Goal: Task Accomplishment & Management: Use online tool/utility

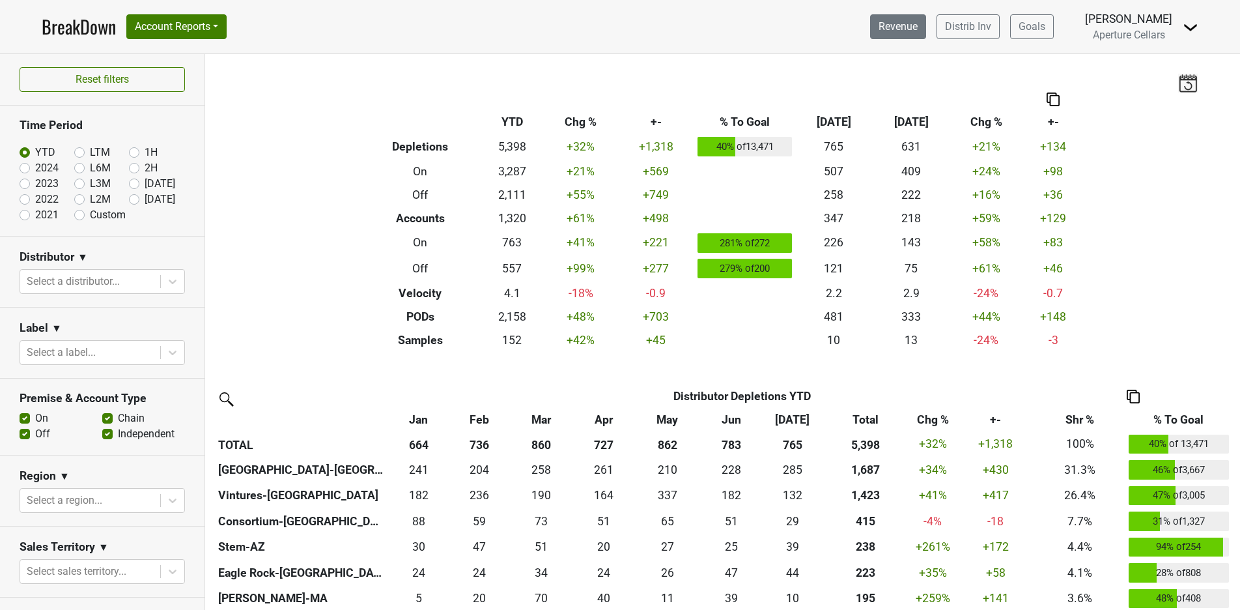
click at [902, 36] on link "Revenue" at bounding box center [898, 26] width 56 height 25
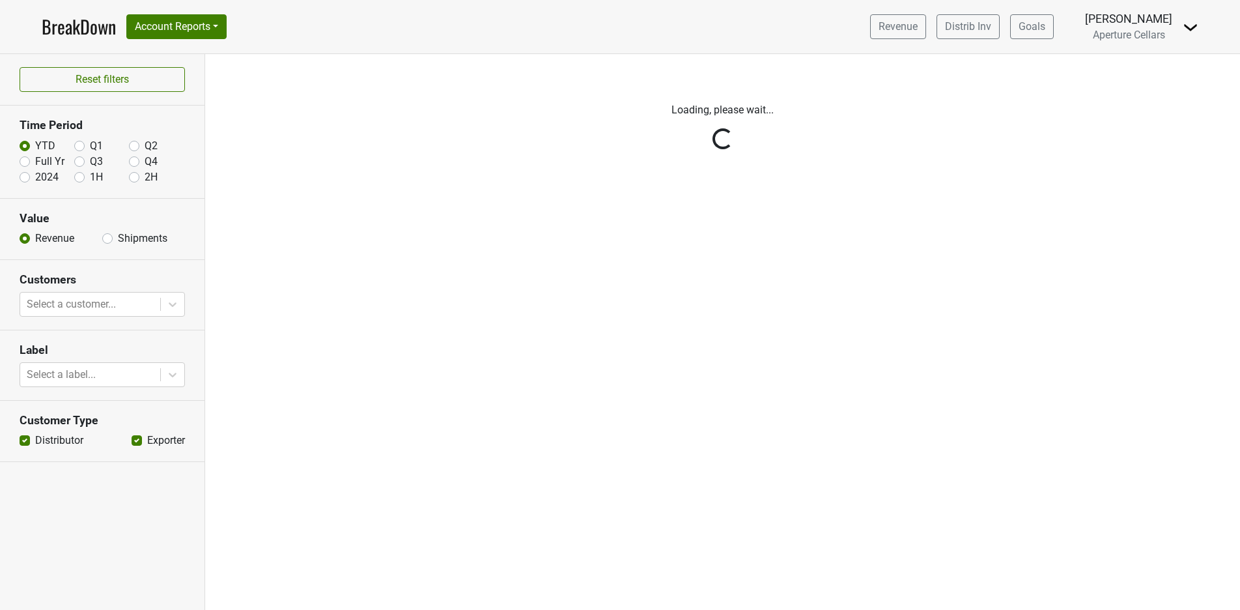
click at [109, 239] on div "Reset filters Time Period YTD Q1 Q2 Full Yr Q3 Q4 2024 1H 2H Value Revenue Ship…" at bounding box center [102, 332] width 205 height 556
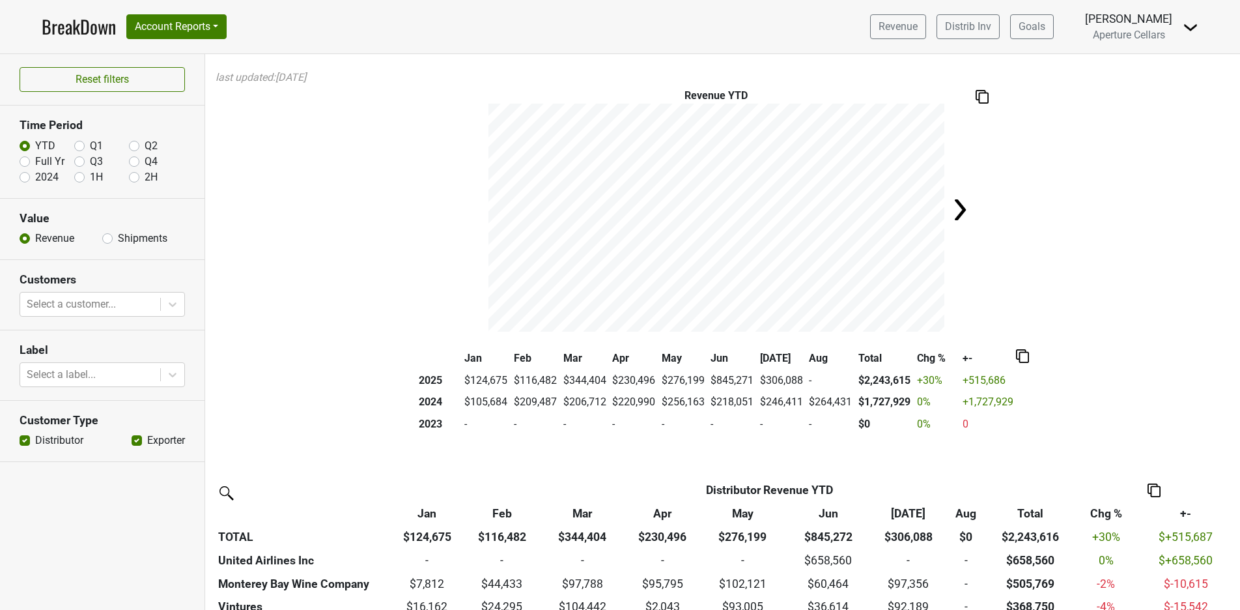
click at [118, 239] on label "Shipments" at bounding box center [143, 239] width 50 height 16
click at [109, 239] on input "Shipments" at bounding box center [107, 237] width 10 height 13
radio input "true"
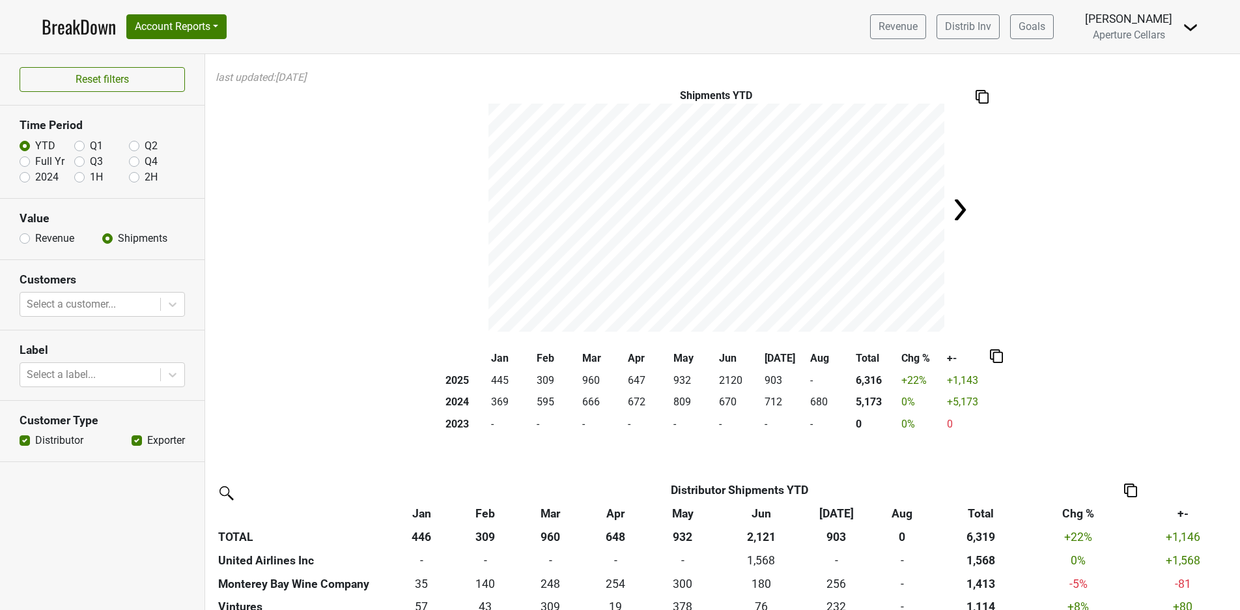
click at [35, 178] on label "2024" at bounding box center [46, 177] width 23 height 16
click at [25, 178] on input "2024" at bounding box center [25, 175] width 10 height 13
radio input "true"
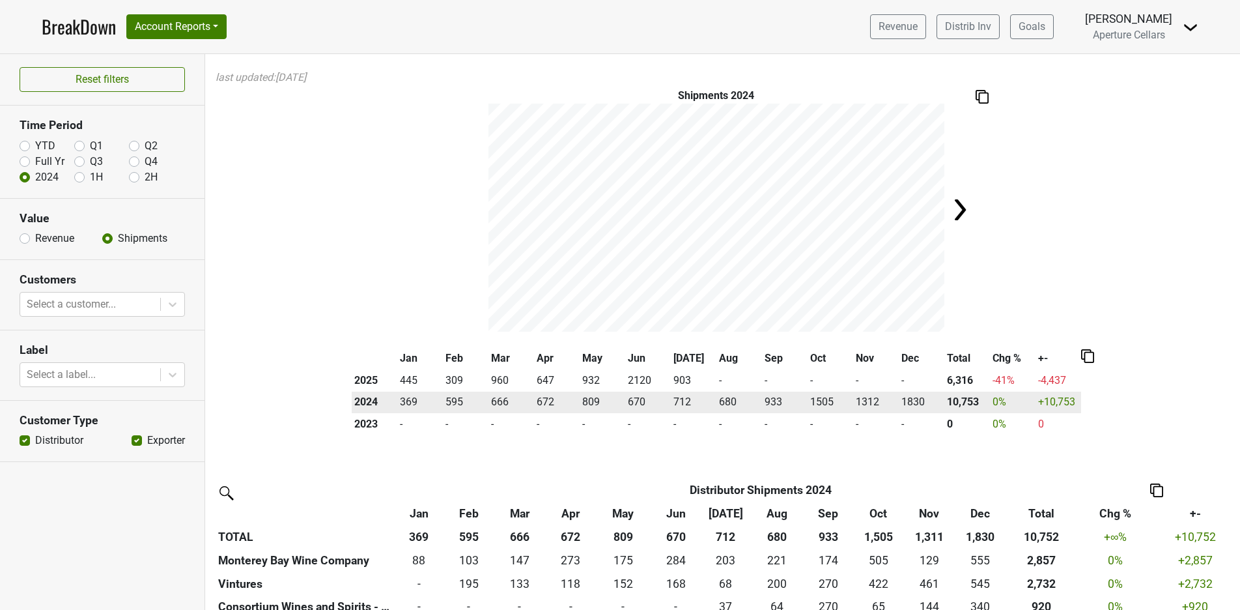
click at [791, 410] on td "933" at bounding box center [785, 402] width 46 height 22
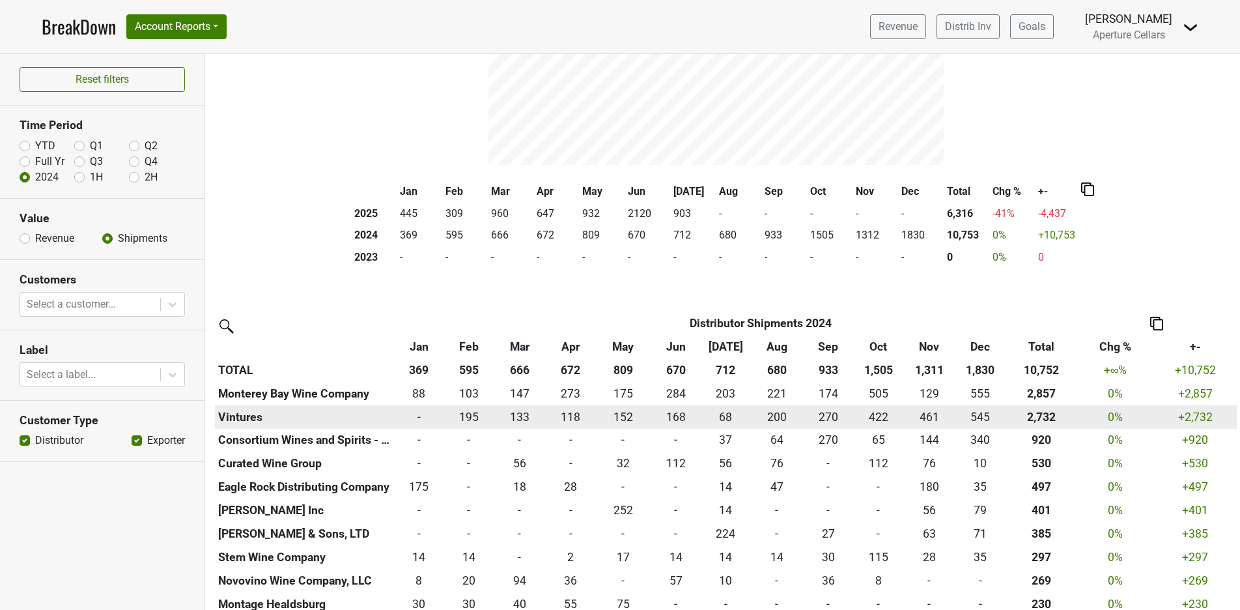
scroll to position [175, 0]
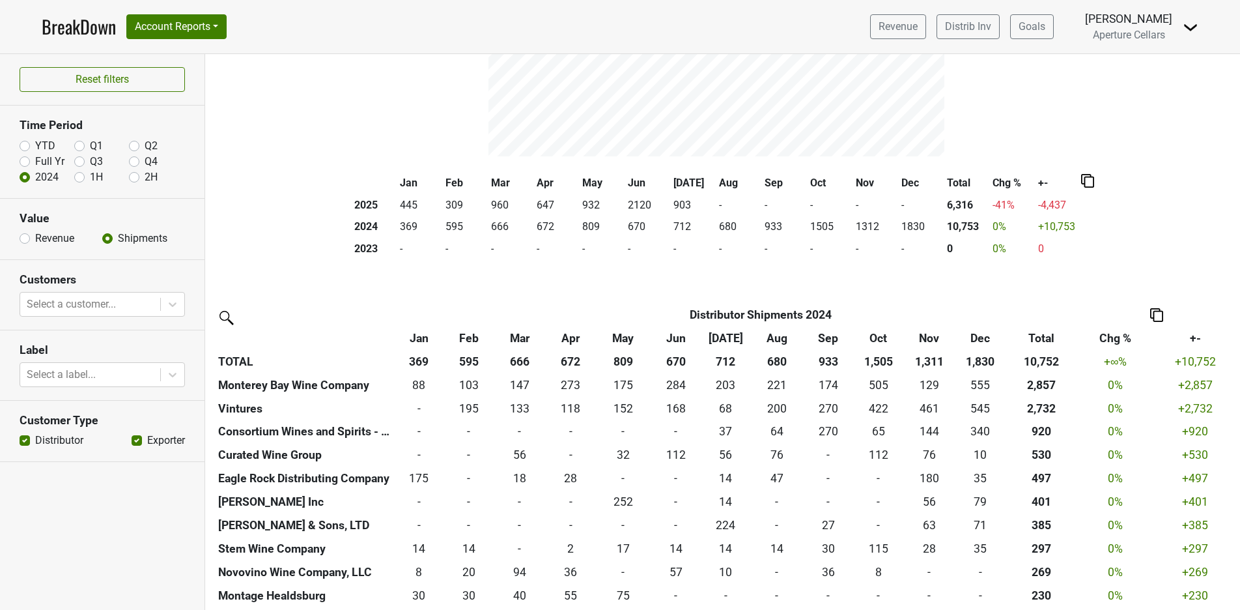
click at [35, 149] on label "YTD" at bounding box center [45, 146] width 20 height 16
click at [24, 149] on input "YTD" at bounding box center [25, 144] width 10 height 13
radio input "true"
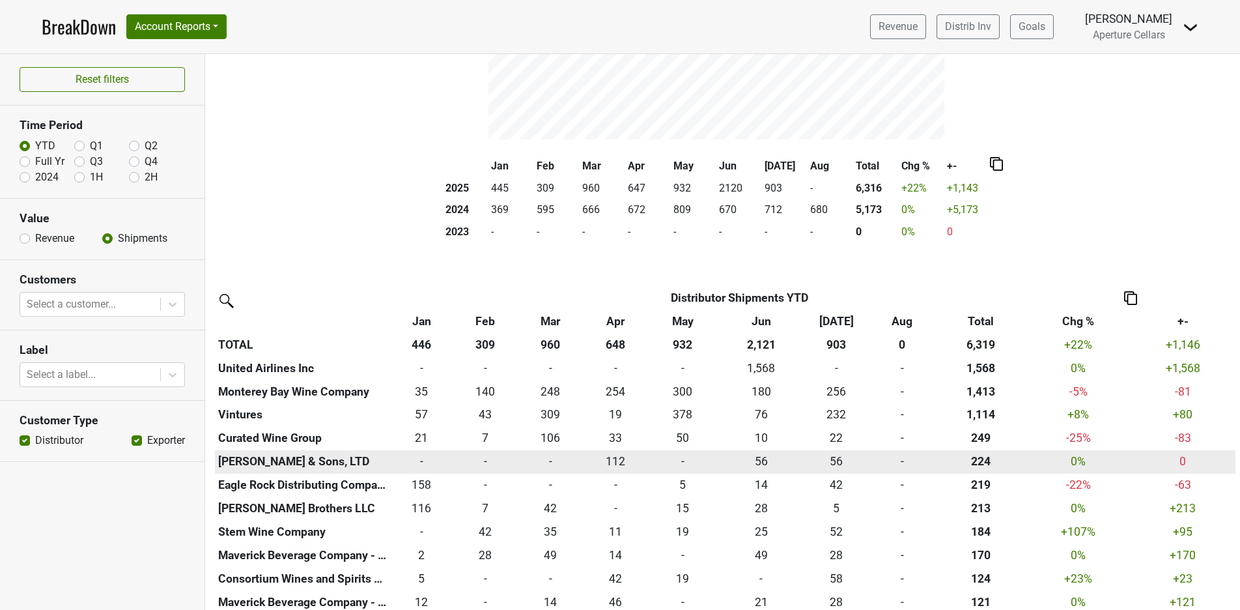
scroll to position [183, 0]
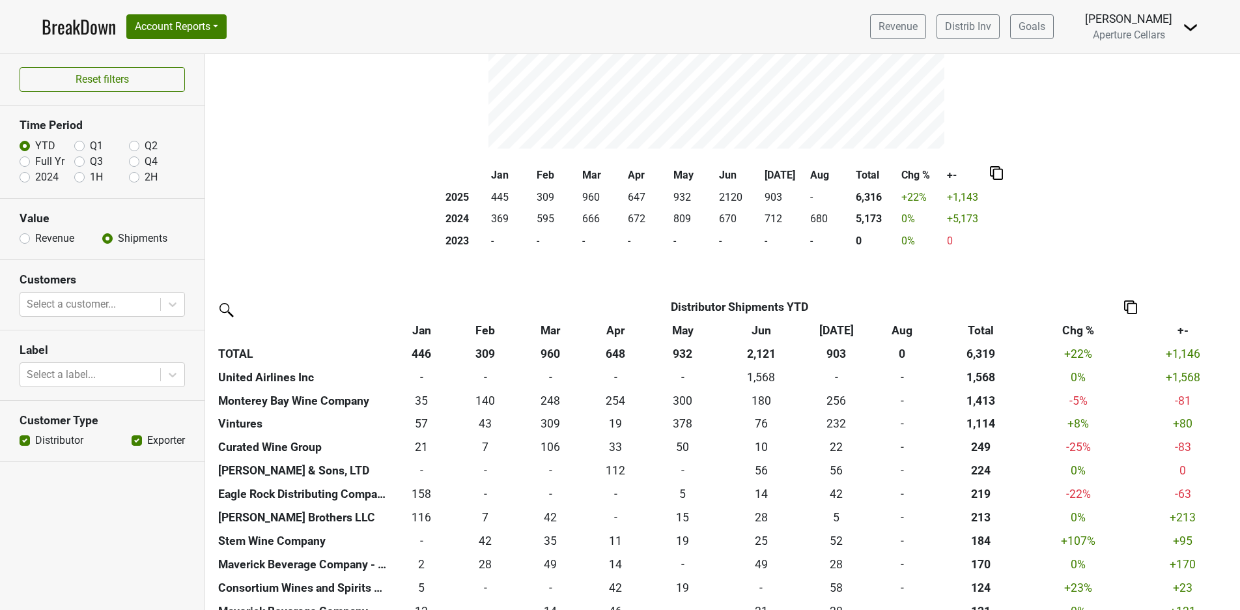
click at [35, 178] on label "2024" at bounding box center [46, 177] width 23 height 16
click at [26, 178] on input "2024" at bounding box center [25, 175] width 10 height 13
radio input "true"
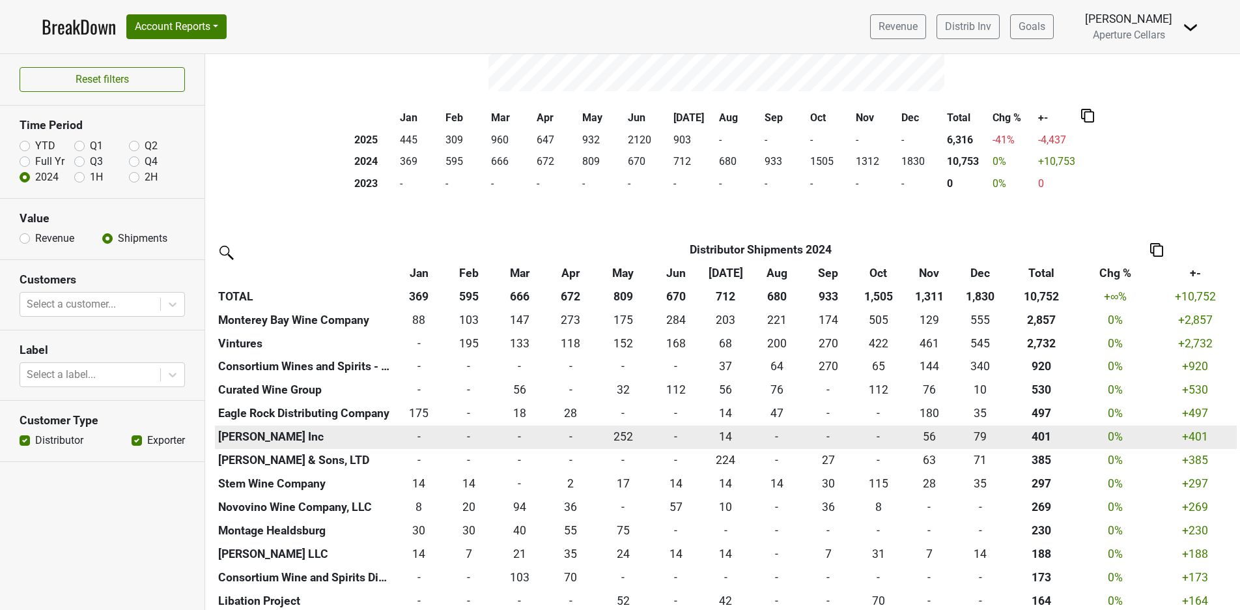
scroll to position [238, 0]
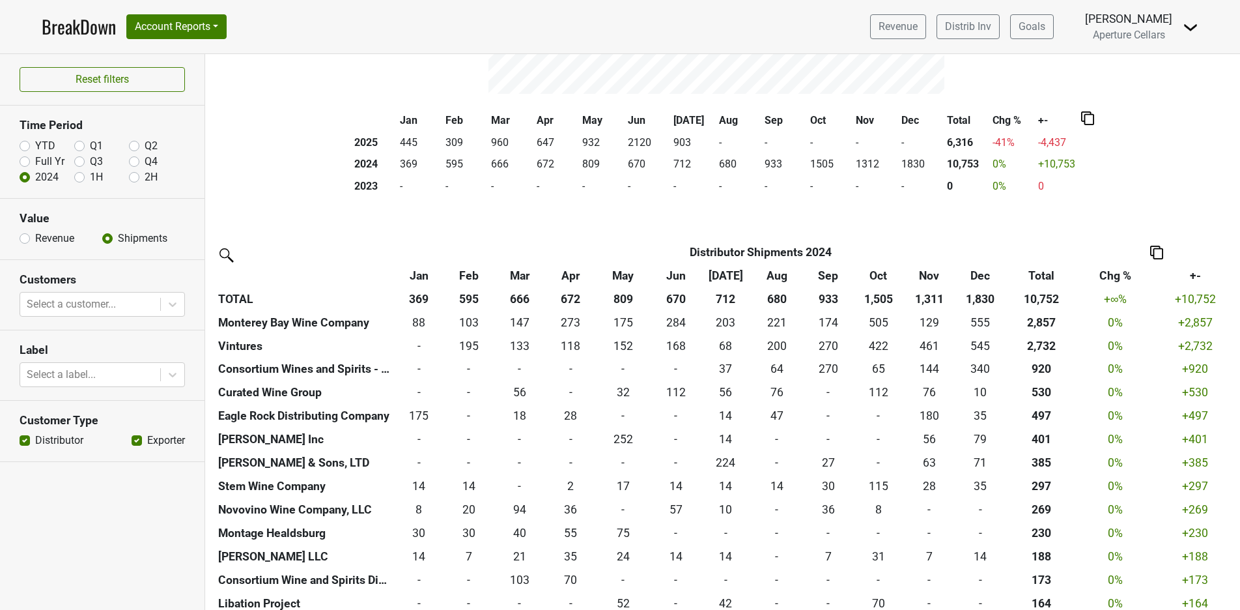
click at [35, 145] on label "YTD" at bounding box center [45, 146] width 20 height 16
click at [25, 145] on input "YTD" at bounding box center [25, 144] width 10 height 13
radio input "true"
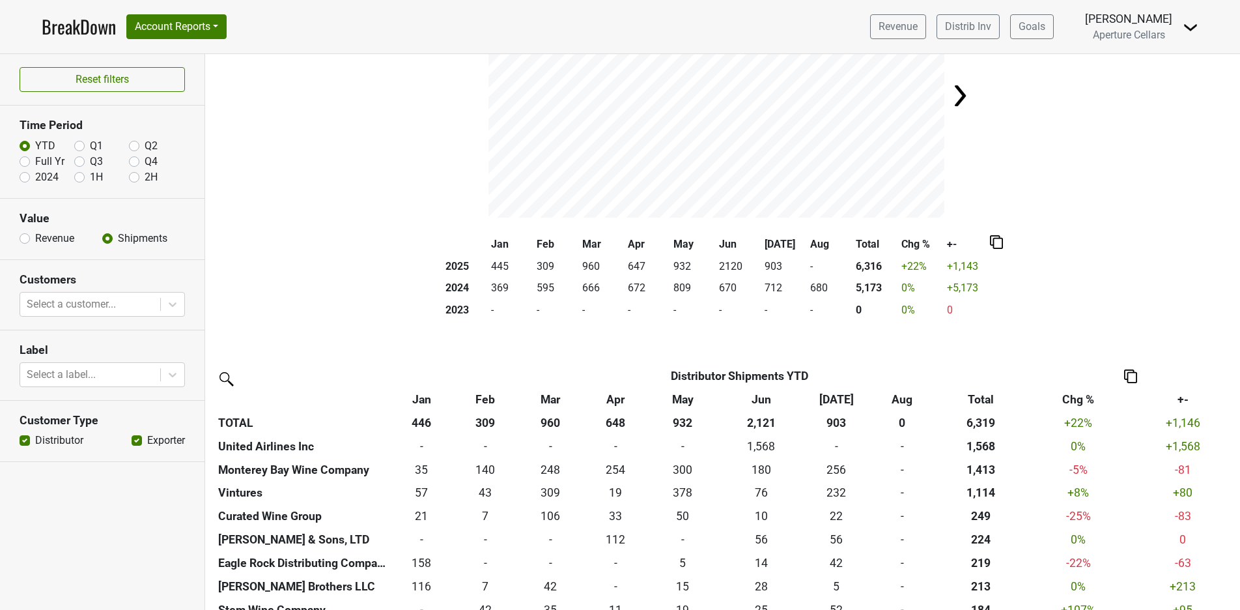
scroll to position [90, 0]
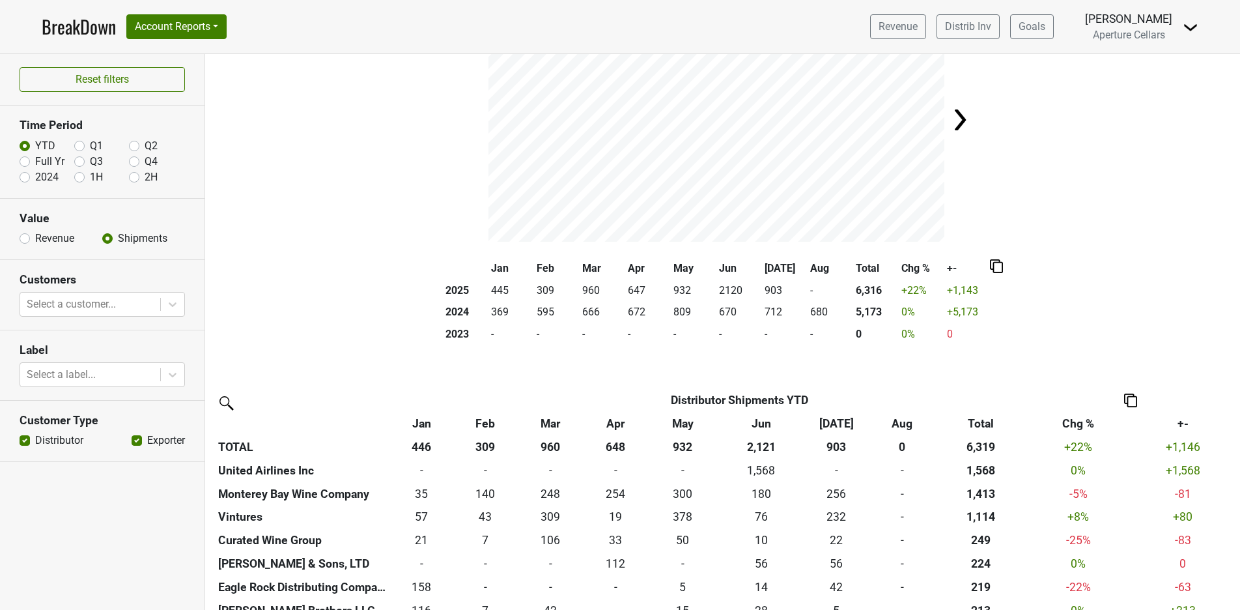
click at [1134, 402] on img at bounding box center [1130, 400] width 13 height 14
click at [1131, 373] on div "Export to Excel" at bounding box center [1129, 376] width 65 height 19
click at [26, 183] on div "2024" at bounding box center [47, 177] width 55 height 16
click at [35, 178] on label "2024" at bounding box center [46, 177] width 23 height 16
click at [24, 178] on input "2024" at bounding box center [25, 175] width 10 height 13
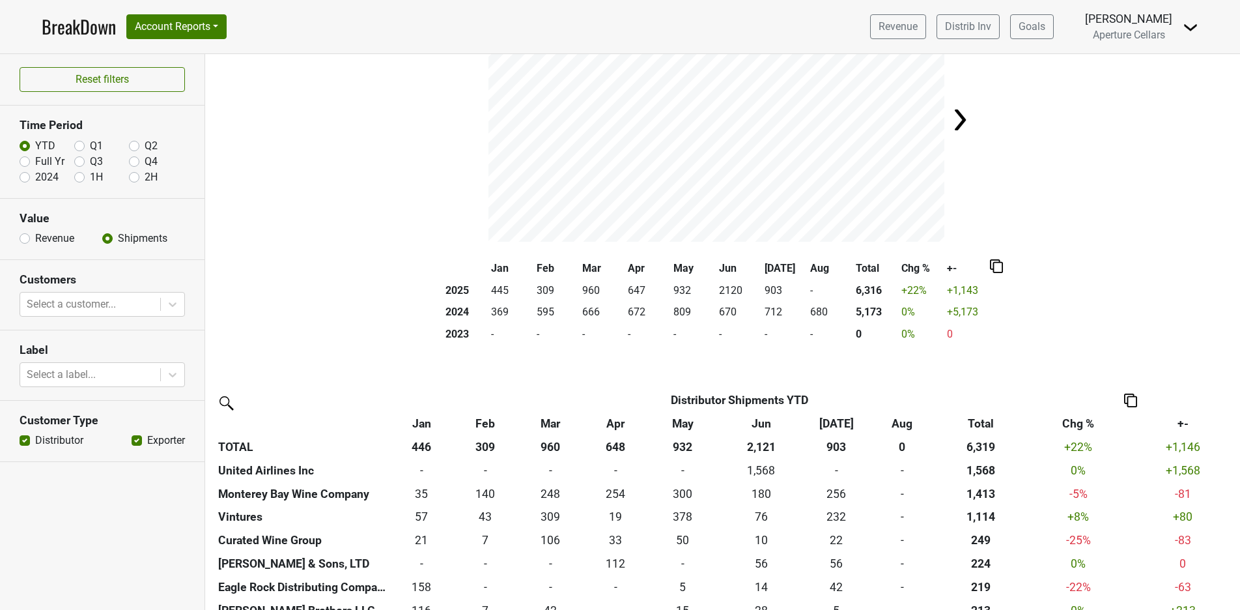
radio input "true"
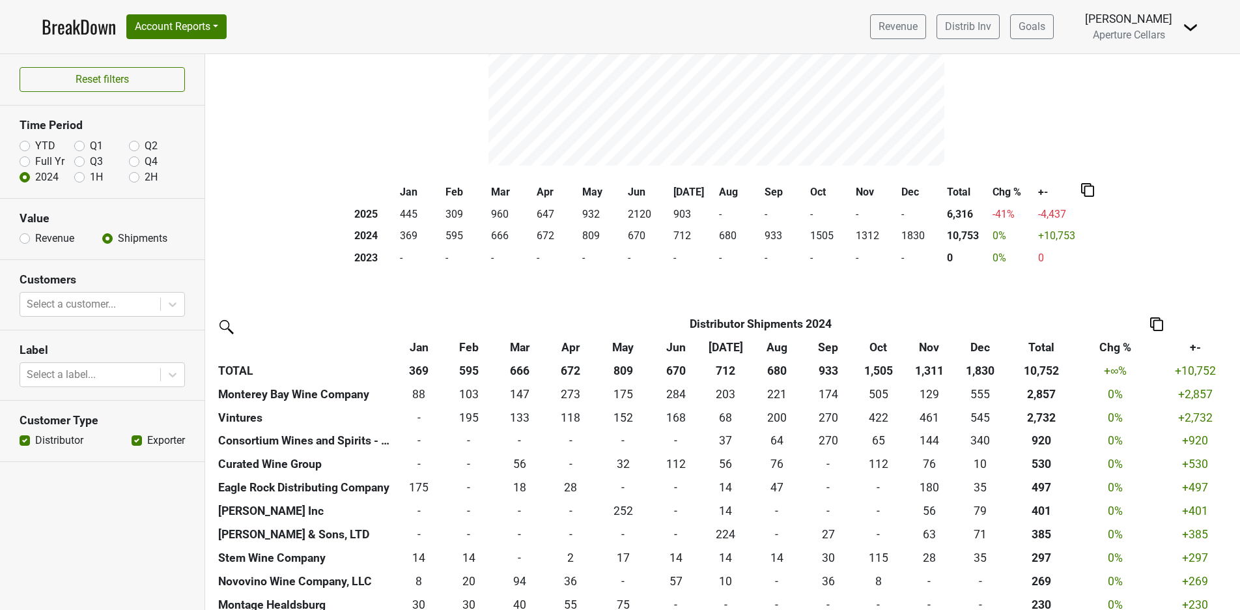
scroll to position [165, 0]
click at [35, 142] on label "YTD" at bounding box center [45, 146] width 20 height 16
click at [26, 142] on input "YTD" at bounding box center [25, 144] width 10 height 13
radio input "true"
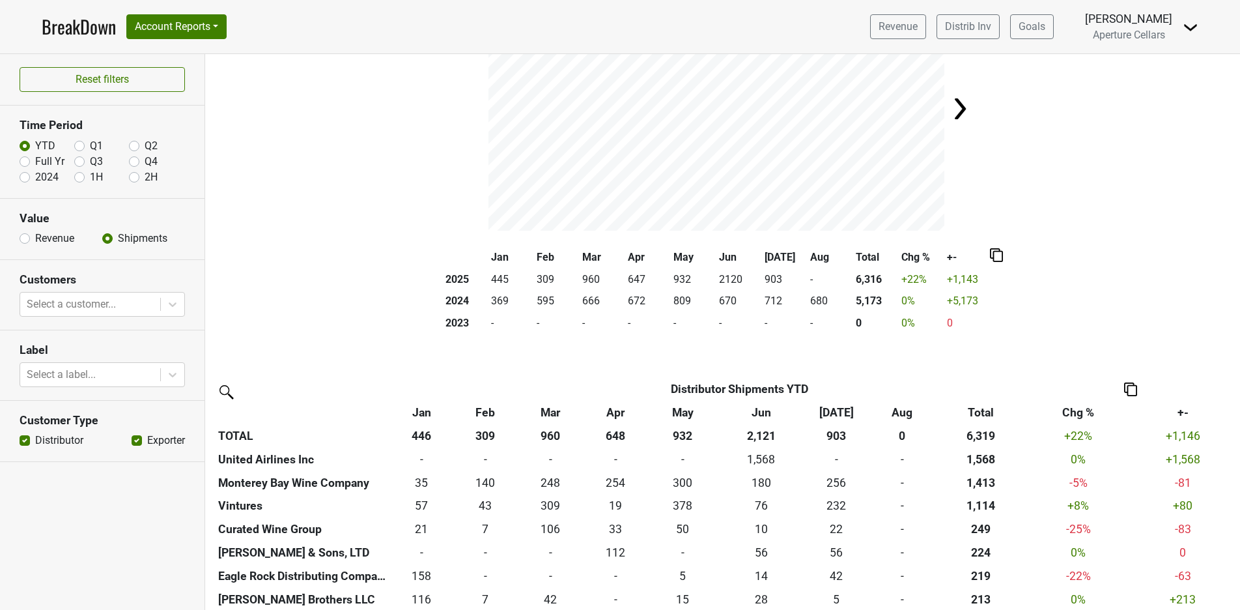
scroll to position [115, 0]
